Goal: Task Accomplishment & Management: Manage account settings

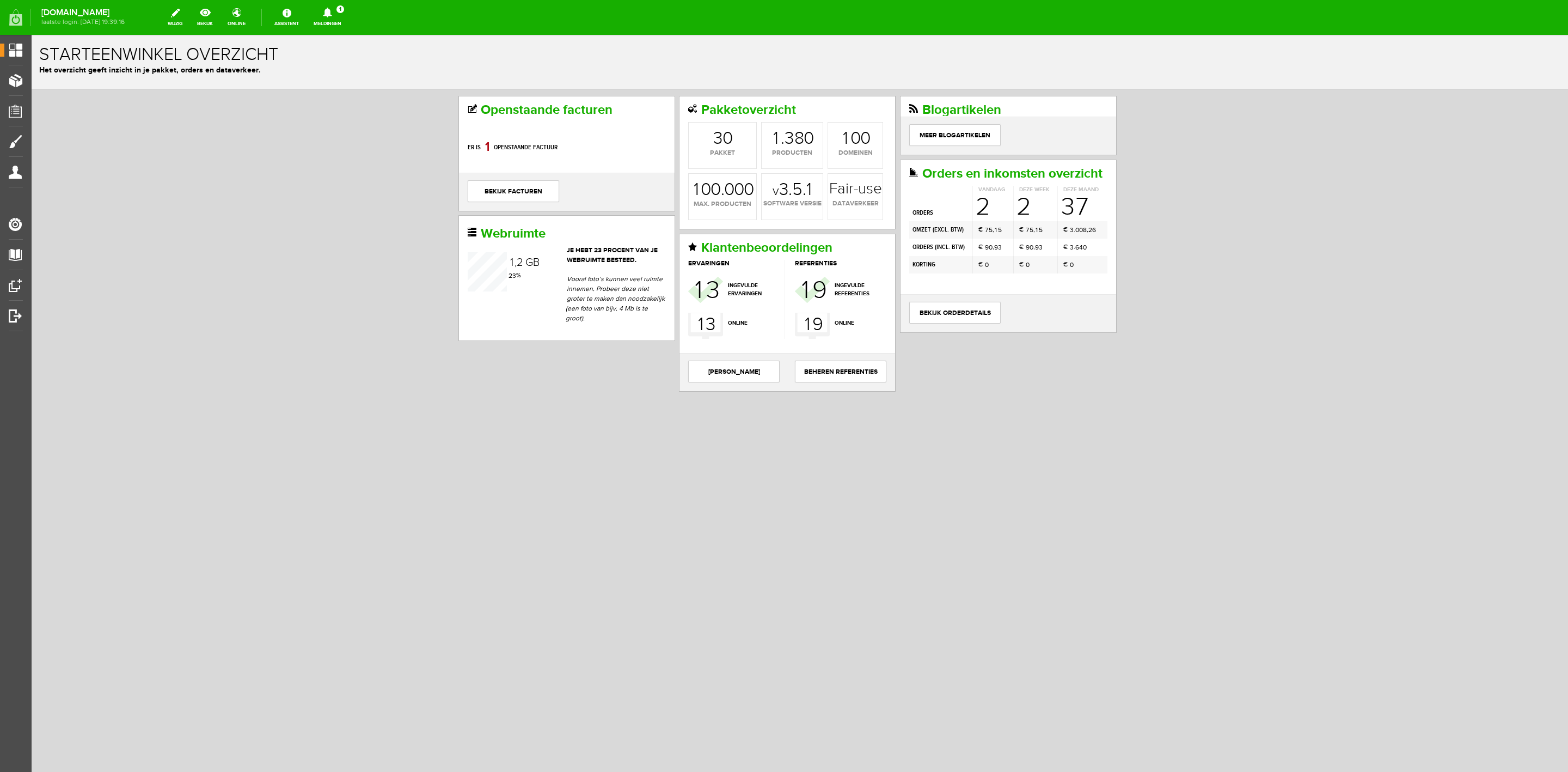
click at [333, 9] on icon at bounding box center [327, 12] width 28 height 9
drag, startPoint x: 362, startPoint y: 79, endPoint x: 332, endPoint y: 44, distance: 46.1
click at [362, 79] on li "Er is een nieuwe order( #6557 ) geplaatst door [PERSON_NAME]" at bounding box center [328, 68] width 107 height 35
click at [359, 61] on h1 "Starteenwinkel overzicht" at bounding box center [800, 54] width 1521 height 19
click at [341, 12] on icon at bounding box center [327, 12] width 28 height 9
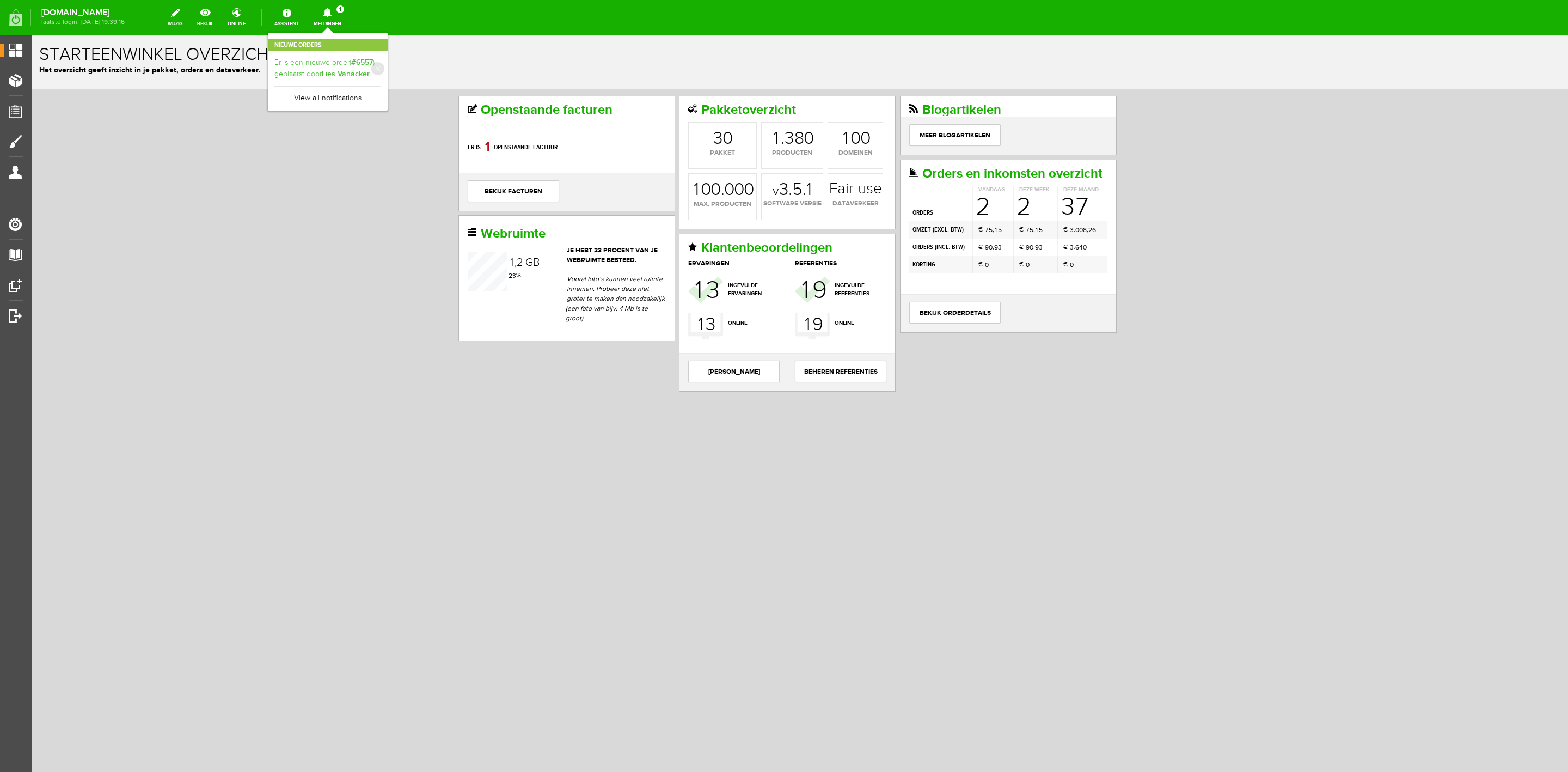
click at [370, 69] on b "Lies Vanacker" at bounding box center [346, 73] width 48 height 9
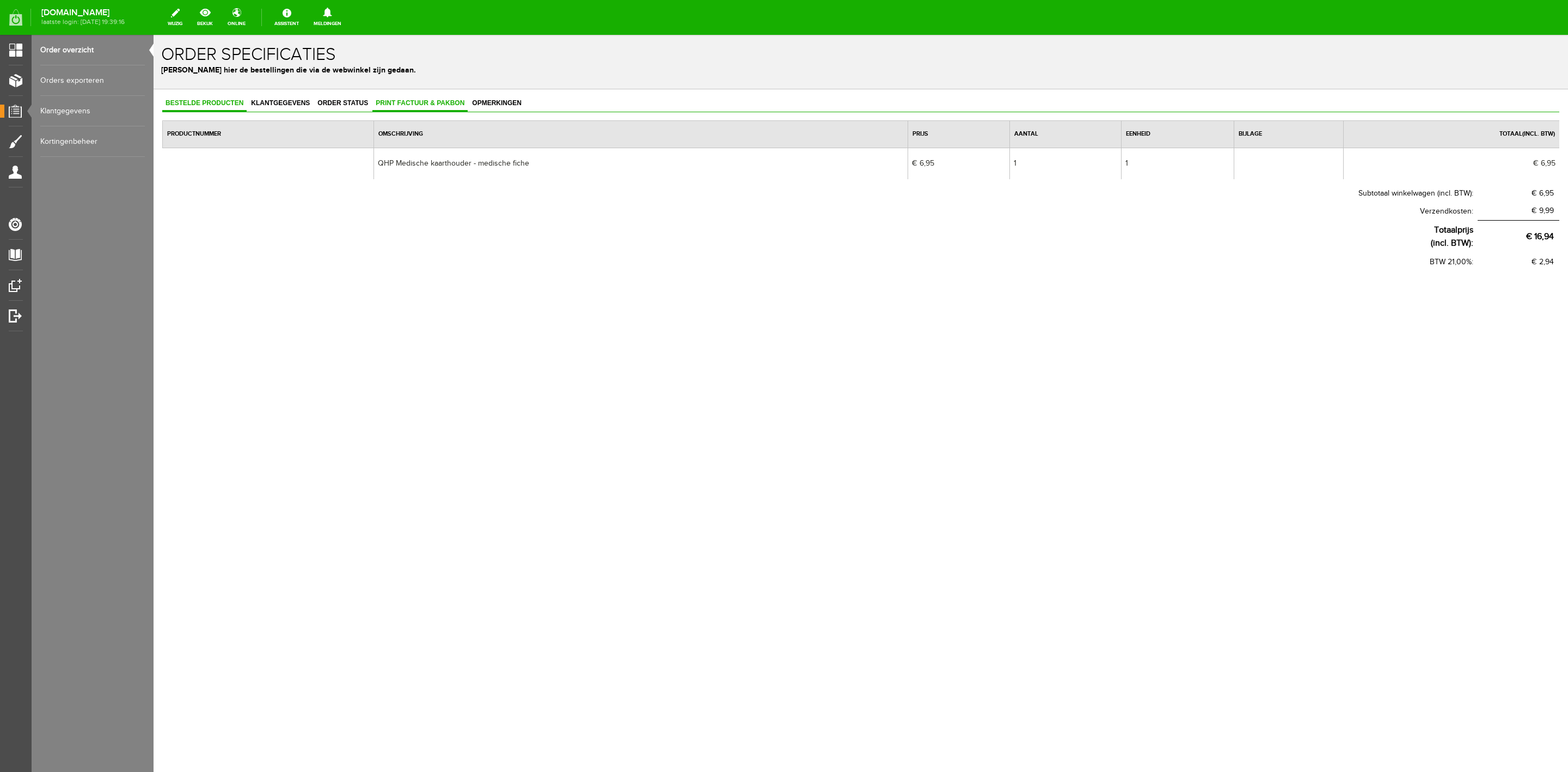
click at [438, 102] on span "Print factuur & pakbon" at bounding box center [420, 103] width 96 height 8
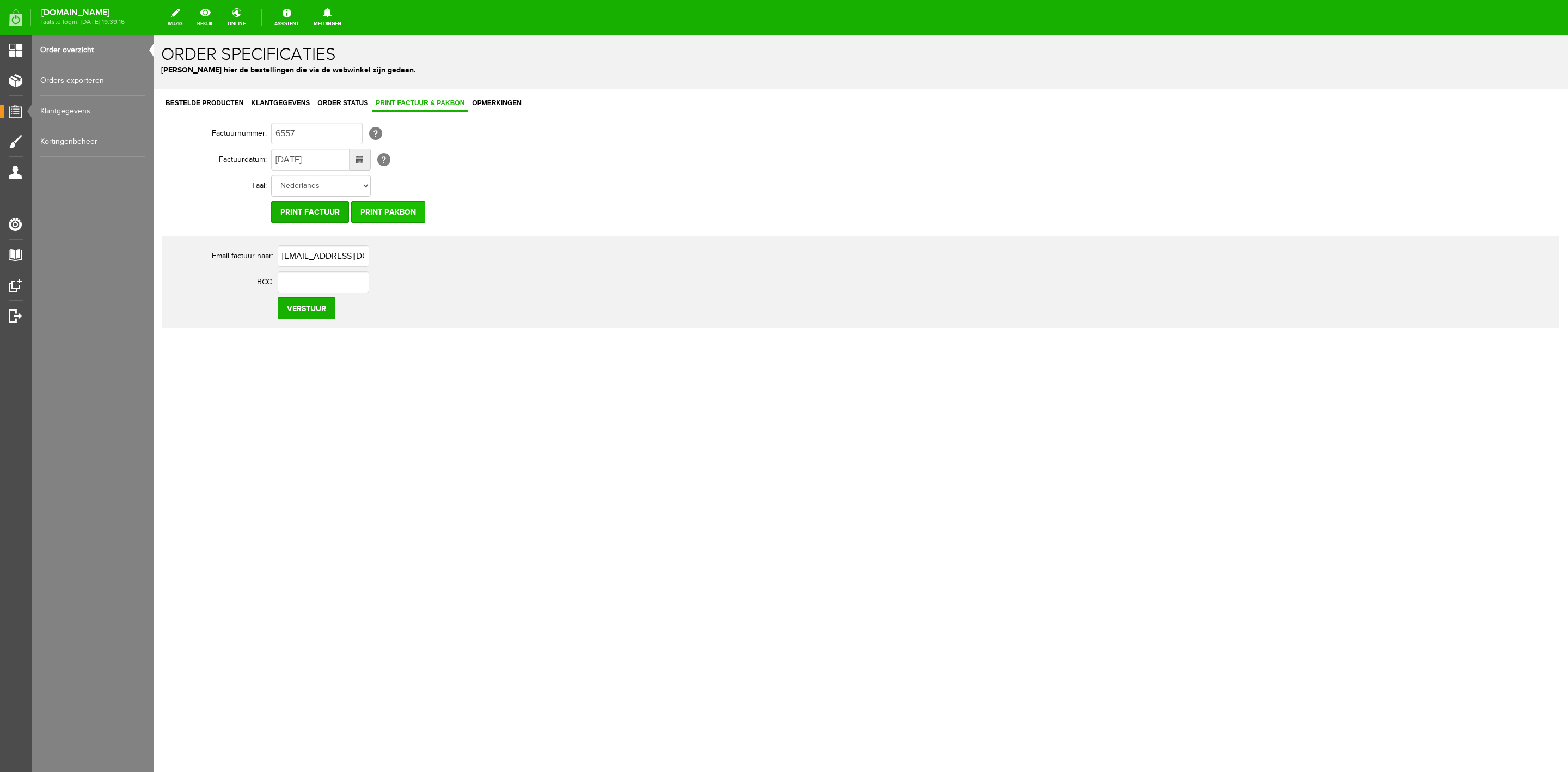
click at [419, 211] on input "Print pakbon" at bounding box center [389, 211] width 74 height 22
click at [293, 91] on div "Bestelde producten Klantgegevens Order status Print factuur & pakbon Opmerkinge…" at bounding box center [861, 250] width 1415 height 321
click at [293, 97] on link "Klantgegevens" at bounding box center [281, 103] width 65 height 16
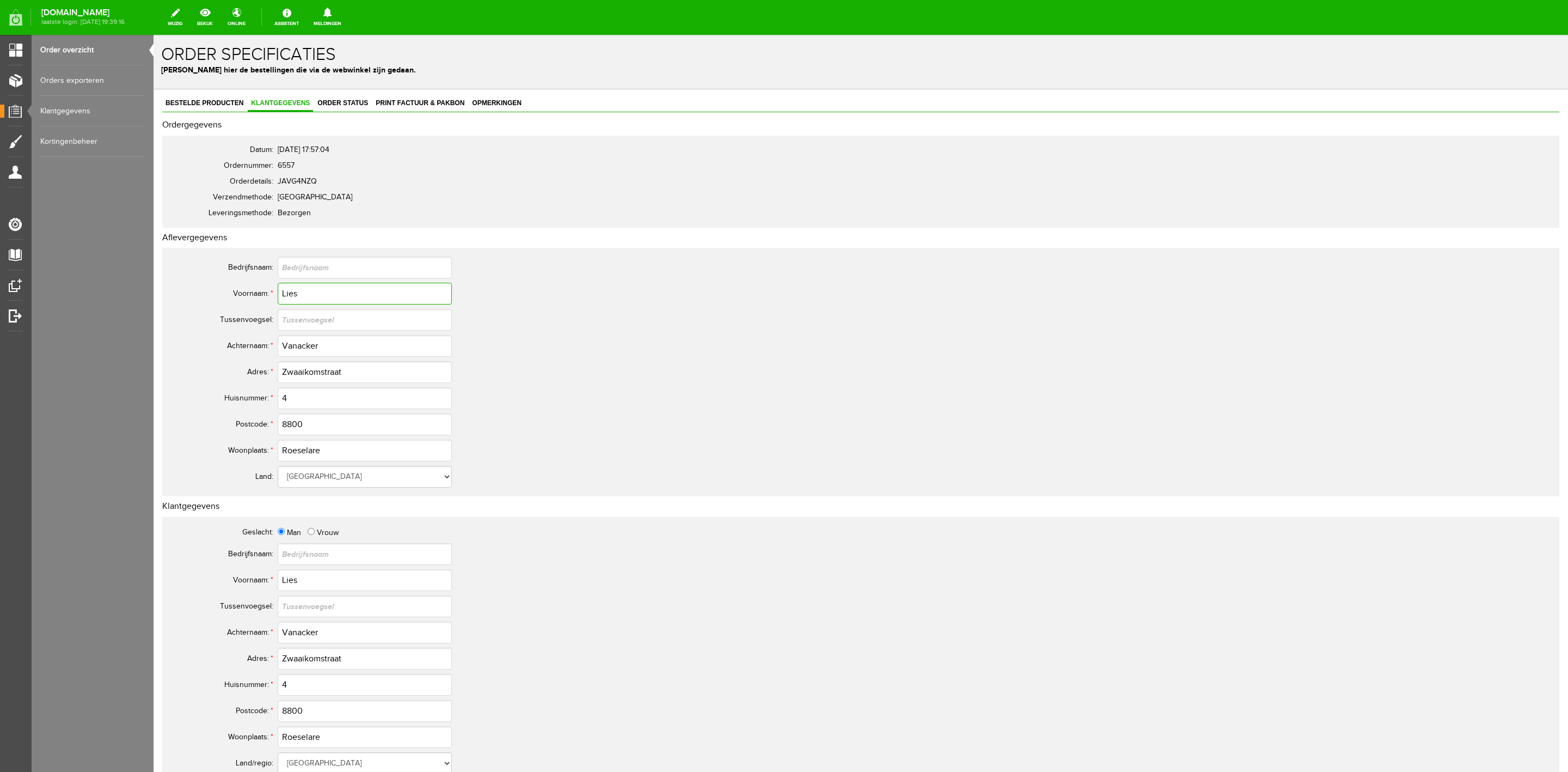
click at [306, 296] on input "Lies" at bounding box center [364, 293] width 174 height 22
paste input "🏇 Eventing vraagt om topkwaliteit — en dat is pre"
click at [322, 100] on span "Order status" at bounding box center [343, 103] width 57 height 8
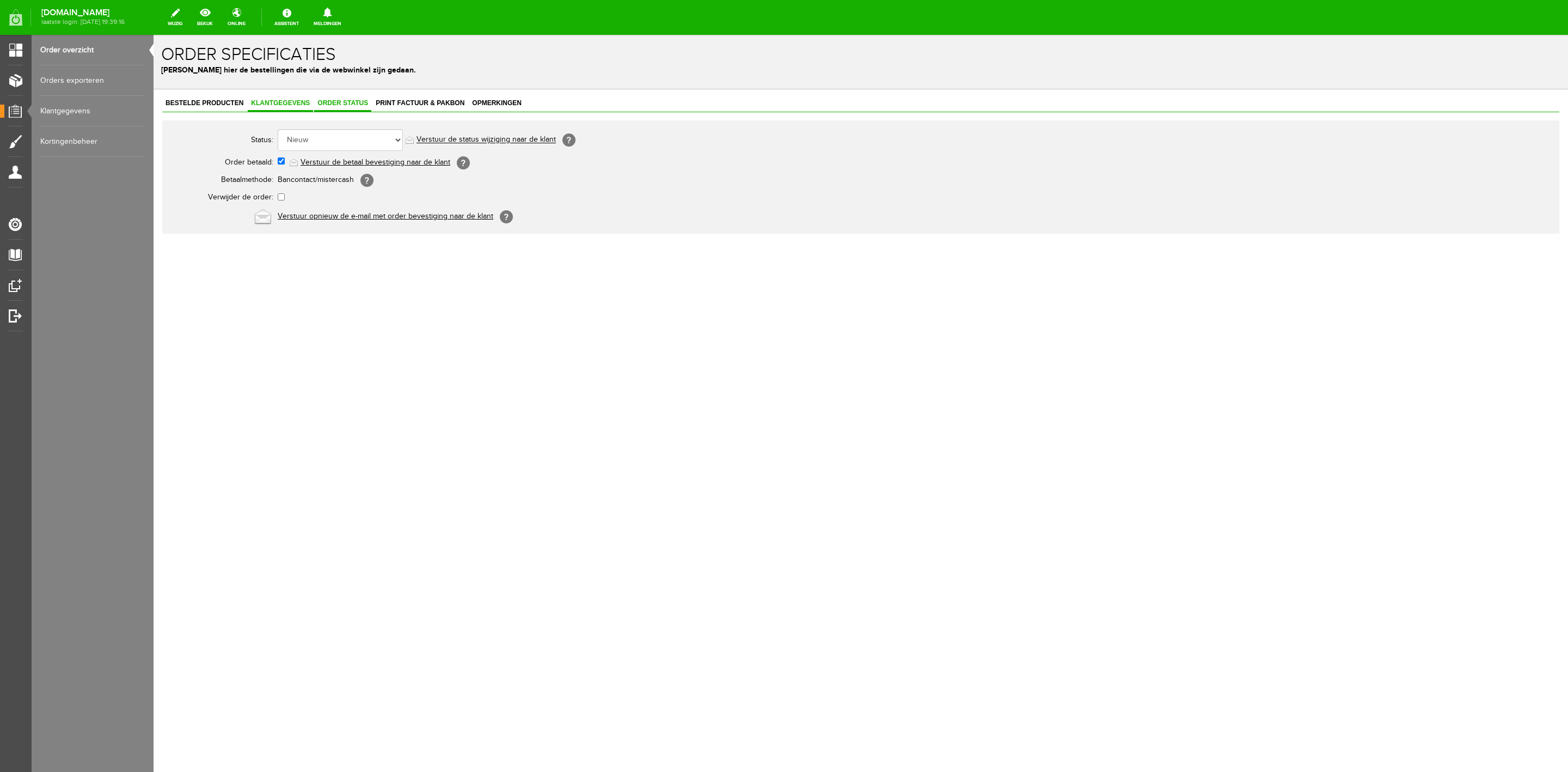
click at [276, 99] on span "Klantgegevens" at bounding box center [281, 103] width 65 height 8
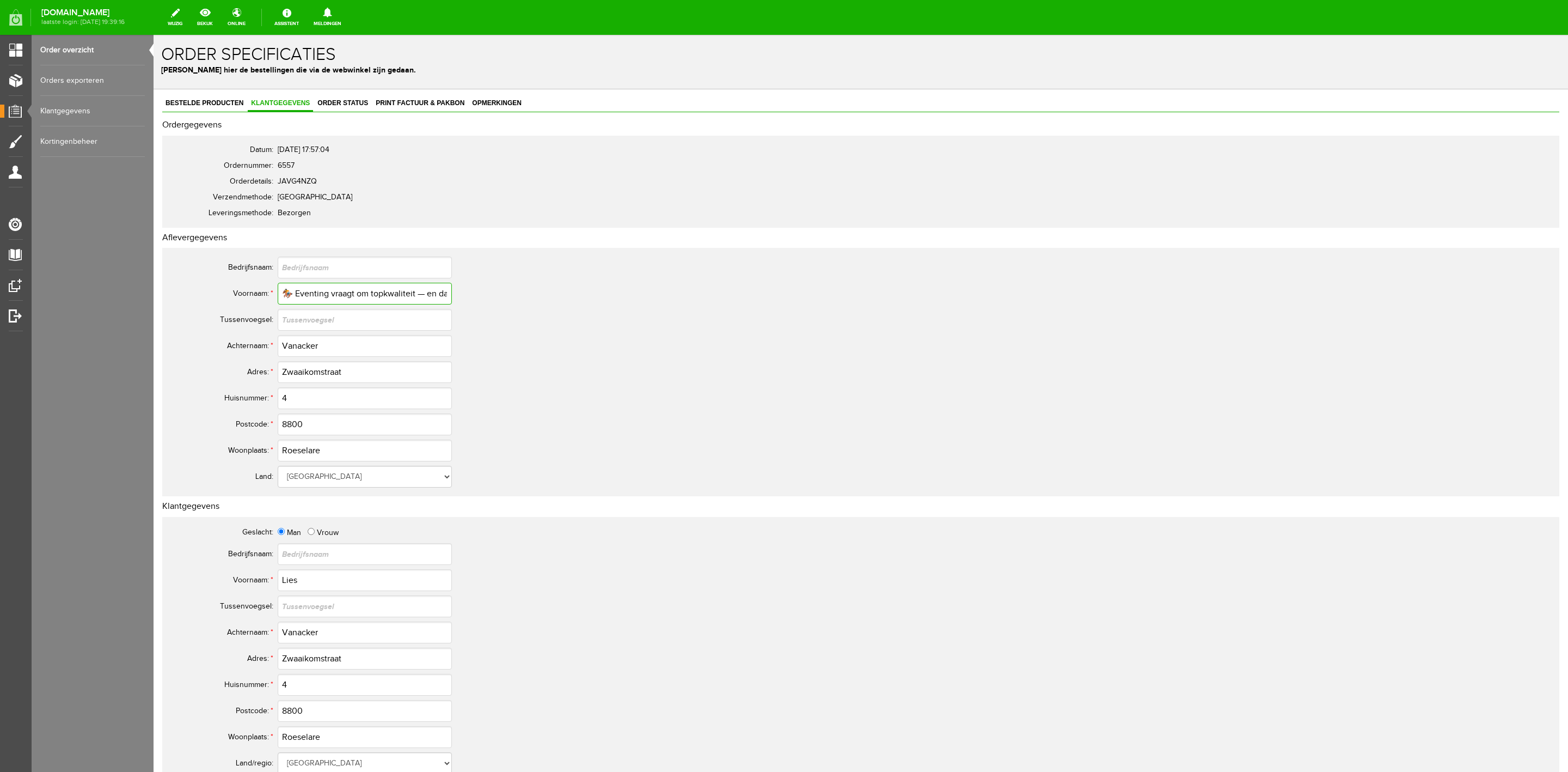
click at [345, 293] on input "🏇 Eventing vraagt om topkwaliteit — en dat is pre" at bounding box center [364, 293] width 174 height 22
type input "Lies"
click at [345, 293] on input "Lies" at bounding box center [364, 293] width 174 height 22
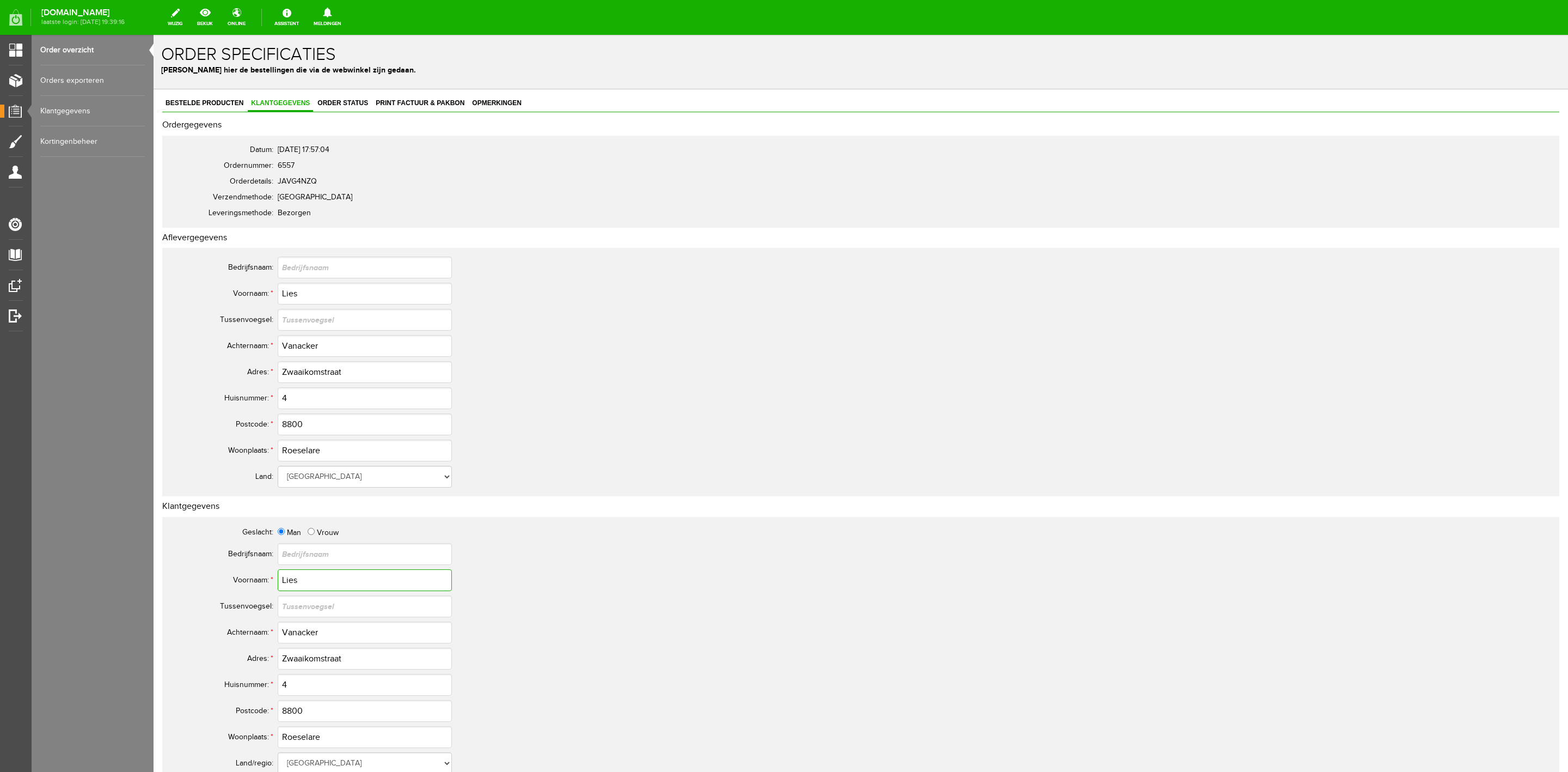
click at [289, 576] on input "Lies" at bounding box center [364, 580] width 174 height 22
click at [295, 345] on input "Vanacker" at bounding box center [364, 346] width 174 height 22
click at [310, 376] on input "Zwaaikomstraat" at bounding box center [364, 371] width 174 height 22
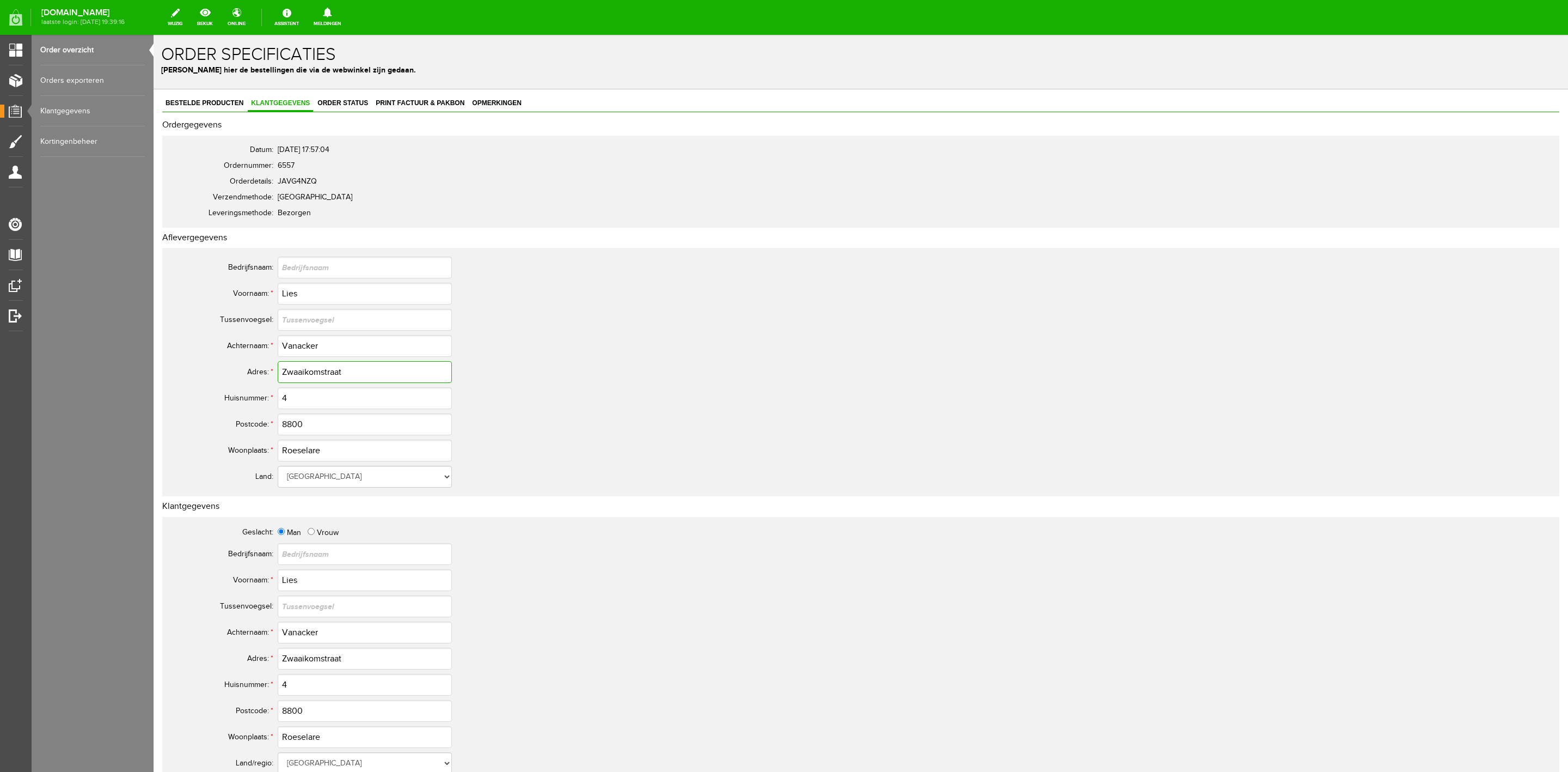
click at [310, 376] on input "Zwaaikomstraat" at bounding box center [364, 371] width 174 height 22
drag, startPoint x: 360, startPoint y: 94, endPoint x: 359, endPoint y: 106, distance: 12.0
click at [360, 100] on div "Bestelde producten Klantgegevens Order status Print factuur & pakbon Opmerkinge…" at bounding box center [861, 581] width 1415 height 982
click at [359, 106] on span "Order status" at bounding box center [343, 103] width 57 height 8
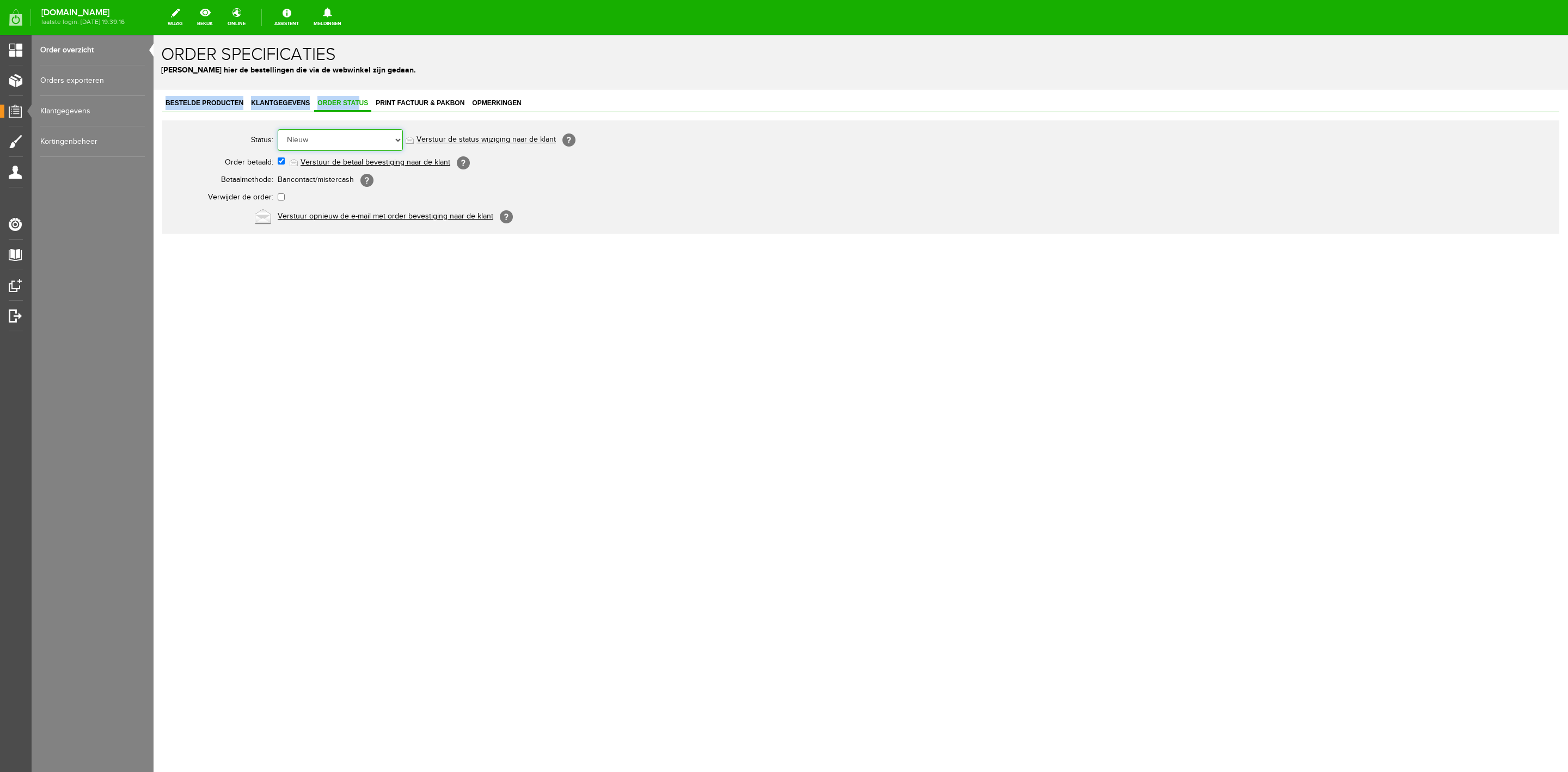
click at [359, 141] on select "Order niet afgerond Nieuw Order in behandeling Wacht op leverancier Wacht op be…" at bounding box center [339, 140] width 125 height 22
select select "5"
click at [277, 129] on select "Order niet afgerond Nieuw Order in behandeling Wacht op leverancier Wacht op be…" at bounding box center [339, 140] width 125 height 22
click at [449, 137] on link "Verstuur de status wijziging naar de klant" at bounding box center [487, 140] width 140 height 9
click at [105, 48] on link "Order overzicht" at bounding box center [92, 49] width 104 height 30
